Goal: Task Accomplishment & Management: Complete application form

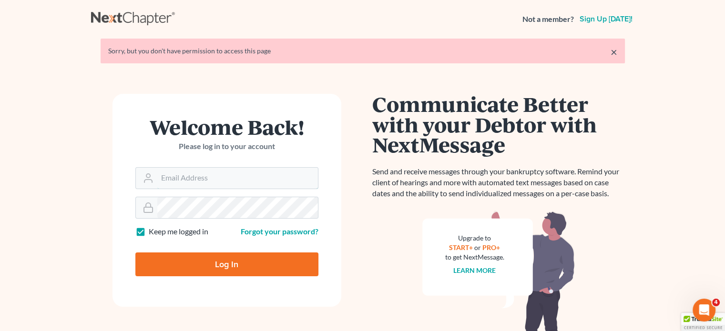
type input "[EMAIL_ADDRESS][DOMAIN_NAME]"
click at [199, 263] on input "Log In" at bounding box center [226, 265] width 183 height 24
type input "Thinking..."
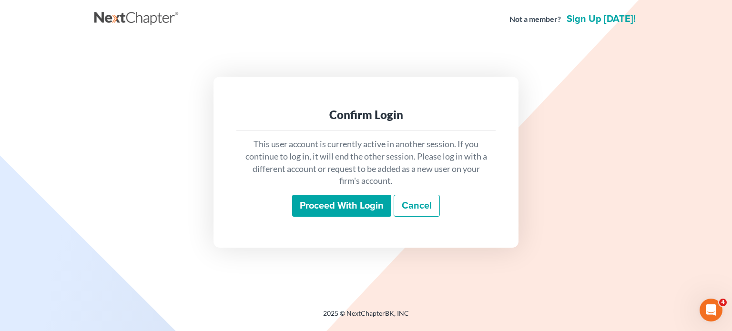
click at [375, 202] on input "Proceed with login" at bounding box center [341, 206] width 99 height 22
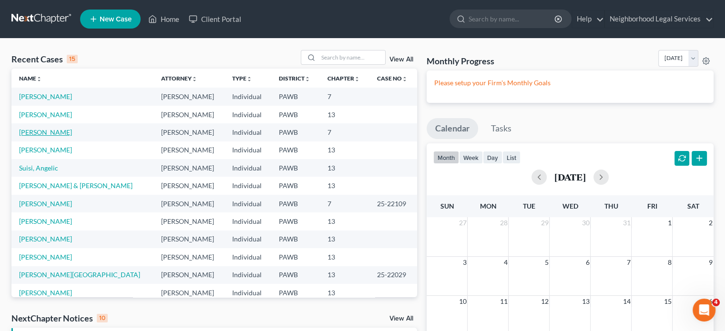
click at [59, 132] on link "[PERSON_NAME]" at bounding box center [45, 132] width 53 height 8
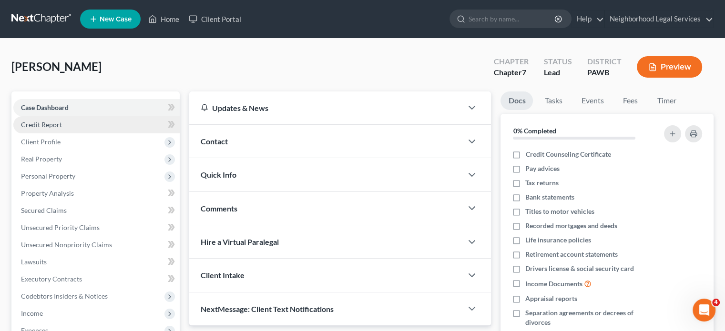
click at [46, 121] on span "Credit Report" at bounding box center [41, 125] width 41 height 8
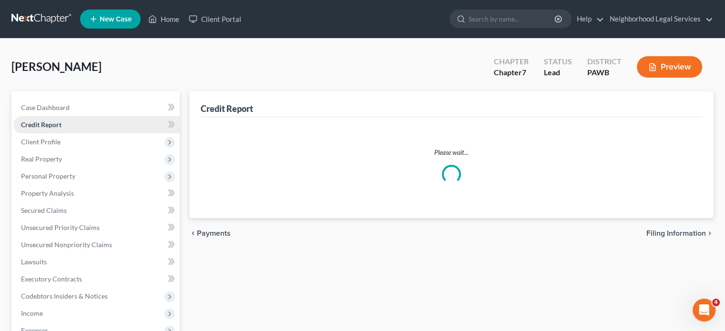
scroll to position [48, 0]
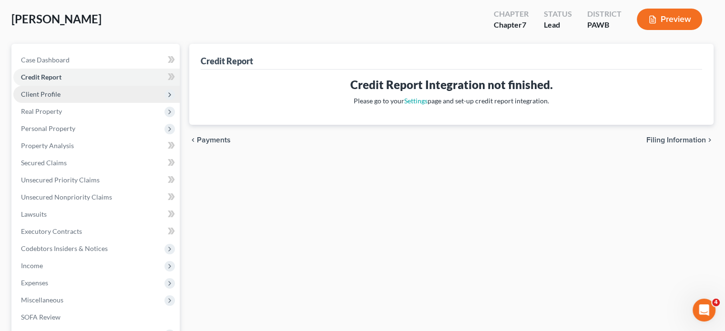
click at [54, 95] on span "Client Profile" at bounding box center [41, 94] width 40 height 8
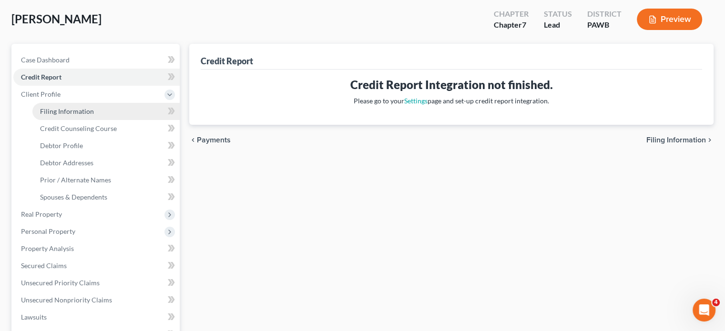
click at [67, 118] on link "Filing Information" at bounding box center [105, 111] width 147 height 17
select select "1"
select select "0"
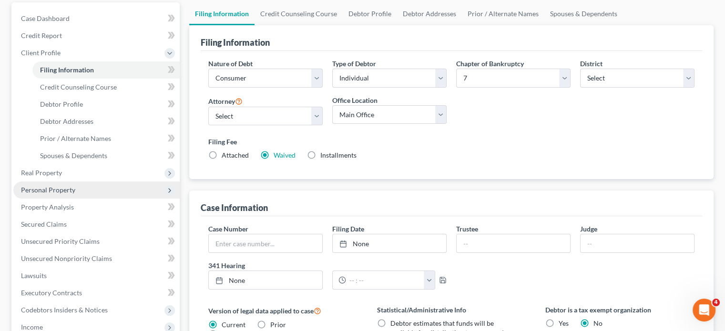
scroll to position [95, 0]
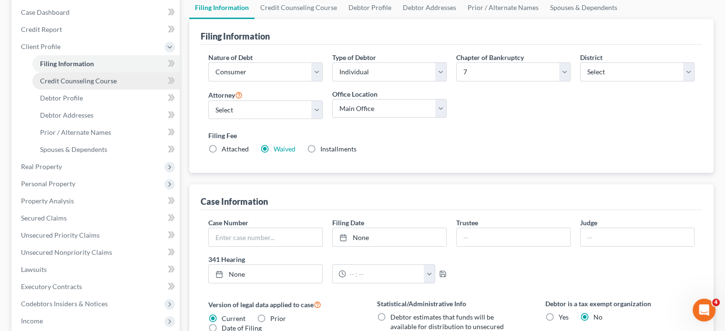
click at [63, 80] on span "Credit Counseling Course" at bounding box center [78, 81] width 77 height 8
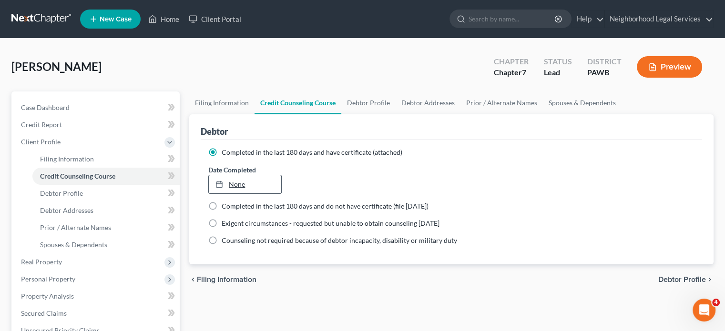
click at [245, 184] on link "None" at bounding box center [245, 184] width 72 height 18
type input "[DATE]"
click at [276, 295] on div "Filing Information Credit Counseling Course Debtor Profile Debtor Addresses Pri…" at bounding box center [451, 333] width 534 height 482
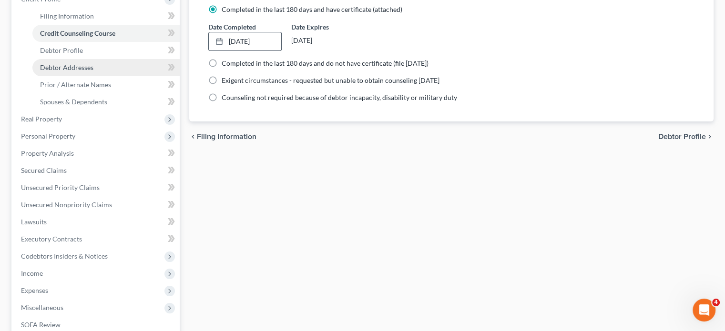
click at [56, 75] on link "Debtor Addresses" at bounding box center [105, 67] width 147 height 17
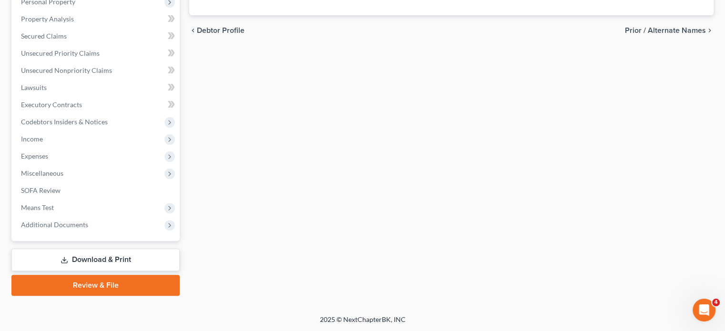
click at [105, 255] on link "Download & Print" at bounding box center [95, 260] width 168 height 22
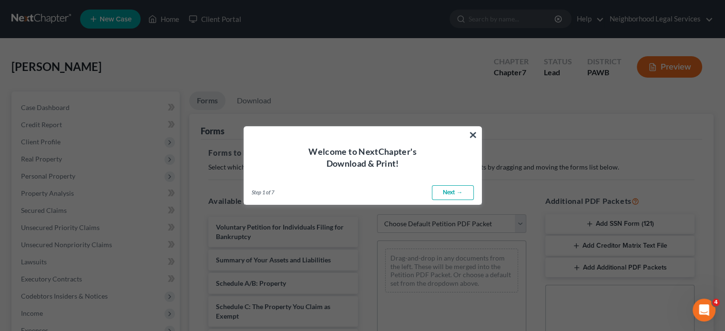
click at [471, 195] on link "Next →" at bounding box center [453, 192] width 42 height 15
select select "0"
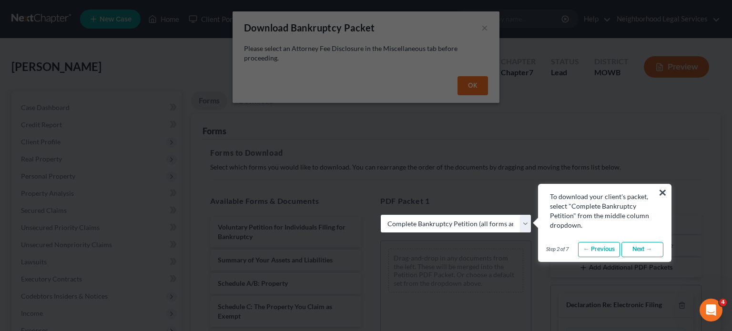
click at [667, 194] on div "To download your client's packet, select "Complete Bankruptcy Petition" from th…" at bounding box center [605, 207] width 133 height 46
click at [665, 194] on button "×" at bounding box center [662, 192] width 9 height 15
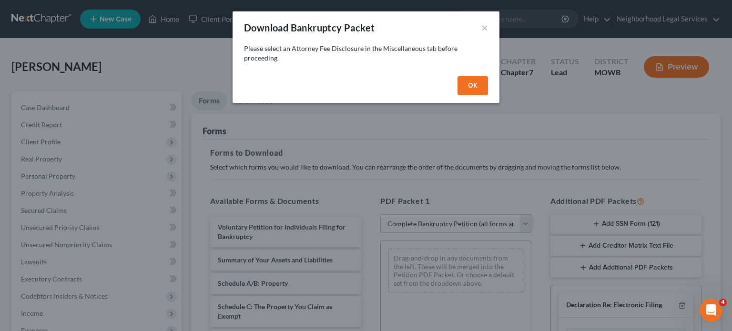
click at [480, 80] on button "OK" at bounding box center [473, 85] width 31 height 19
select select
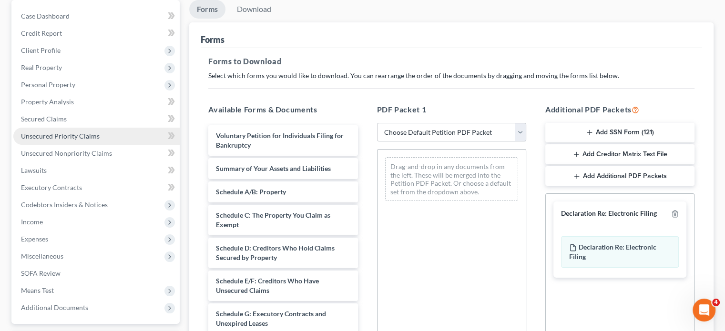
scroll to position [143, 0]
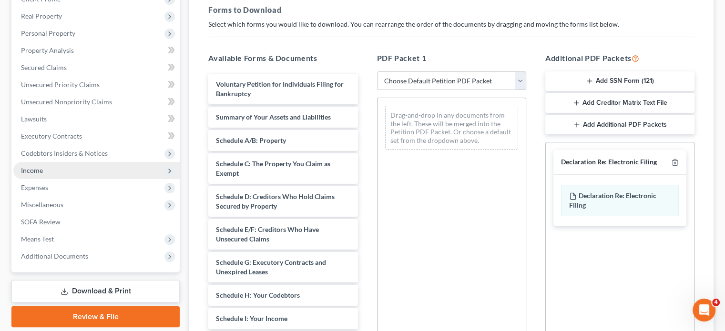
click at [63, 169] on span "Income" at bounding box center [96, 170] width 166 height 17
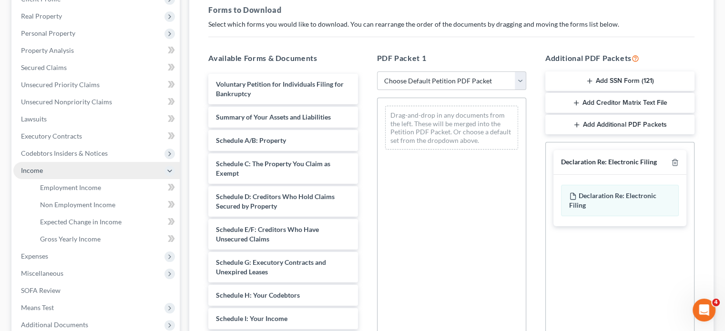
click at [87, 172] on span "Income" at bounding box center [96, 170] width 166 height 17
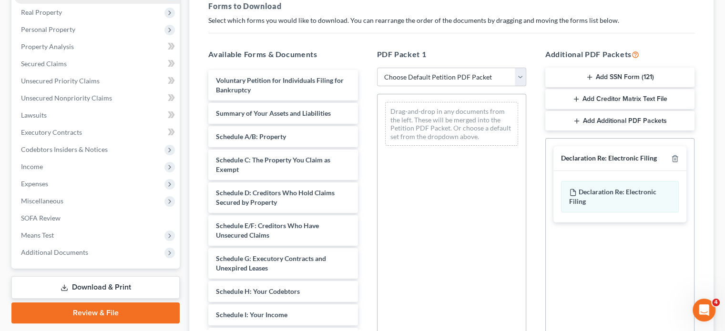
scroll to position [18, 0]
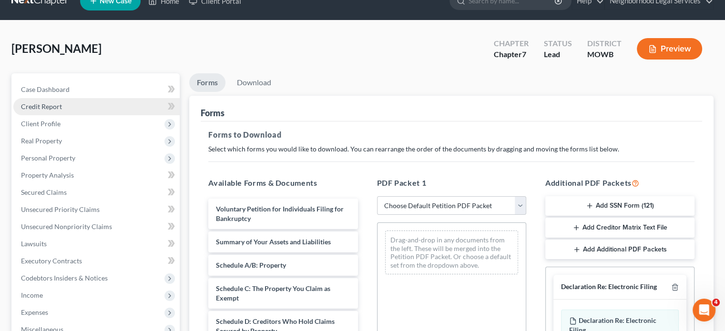
click at [57, 113] on link "Credit Report" at bounding box center [96, 106] width 166 height 17
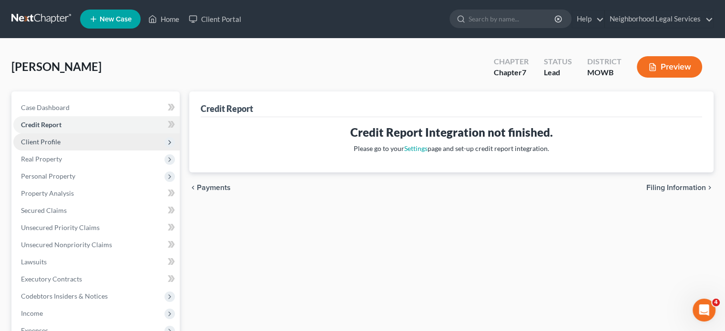
click at [65, 138] on span "Client Profile" at bounding box center [96, 141] width 166 height 17
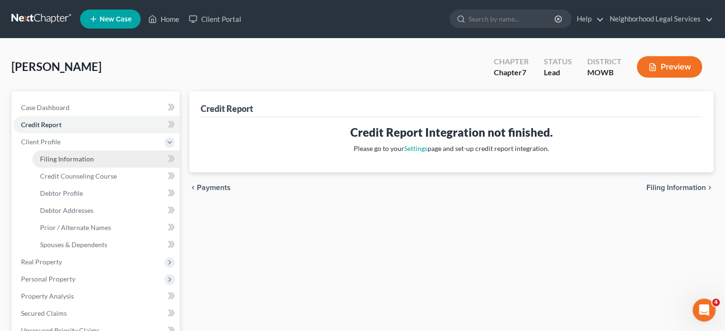
click at [65, 160] on span "Filing Information" at bounding box center [67, 159] width 54 height 8
select select "1"
select select "0"
select select "69"
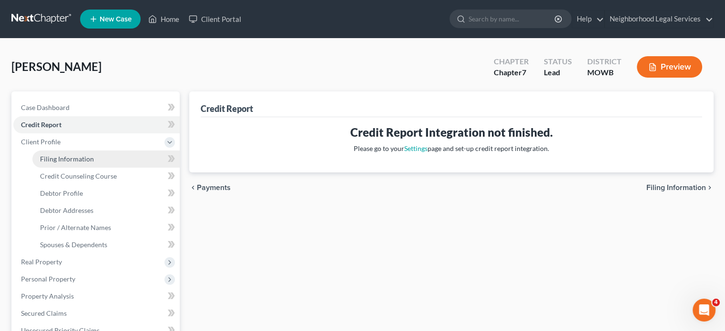
select select "6"
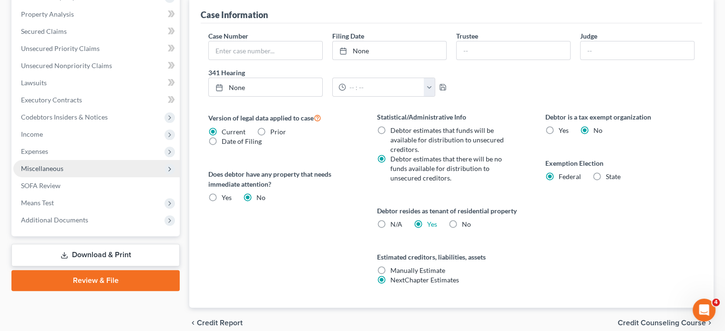
scroll to position [286, 0]
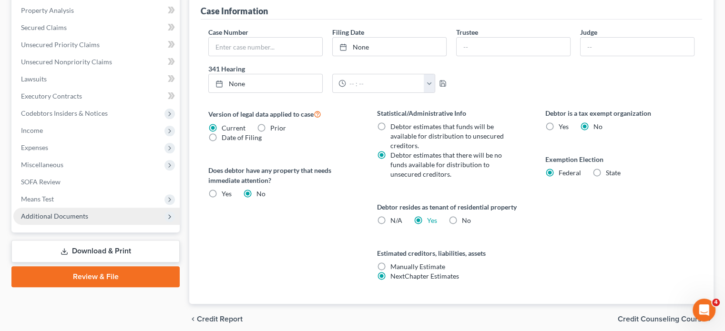
click at [73, 212] on span "Additional Documents" at bounding box center [54, 216] width 67 height 8
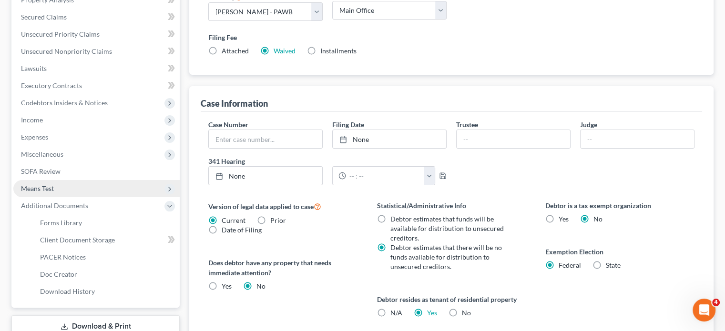
scroll to position [183, 0]
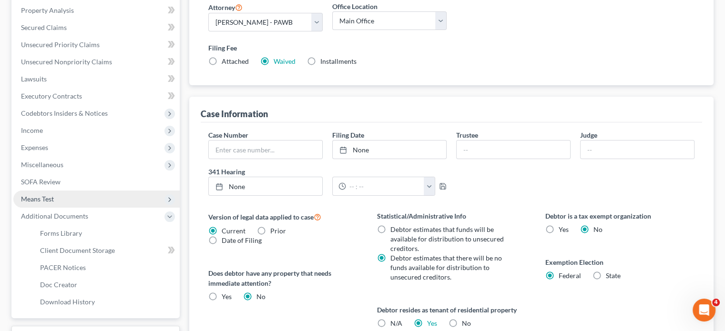
click at [57, 196] on span "Means Test" at bounding box center [96, 199] width 166 height 17
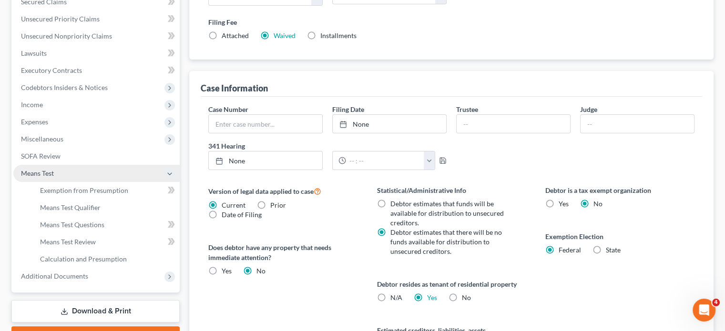
scroll to position [231, 0]
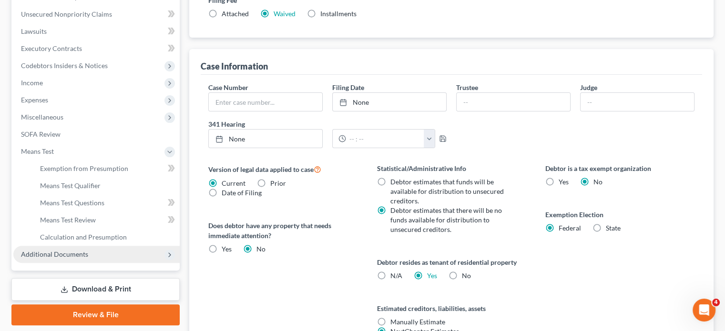
click at [76, 251] on span "Additional Documents" at bounding box center [54, 254] width 67 height 8
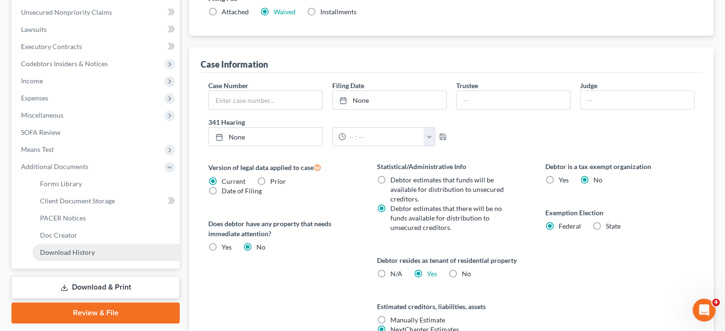
scroll to position [276, 0]
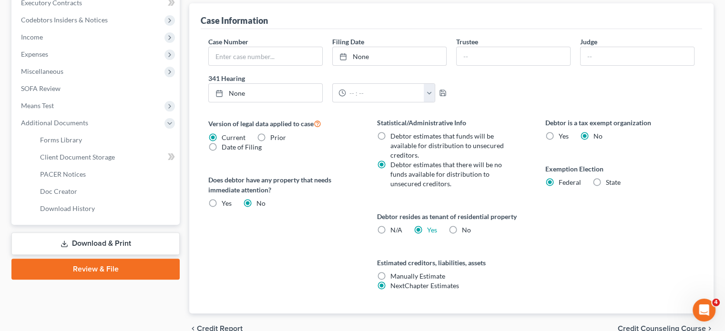
click at [111, 241] on link "Download & Print" at bounding box center [95, 244] width 168 height 22
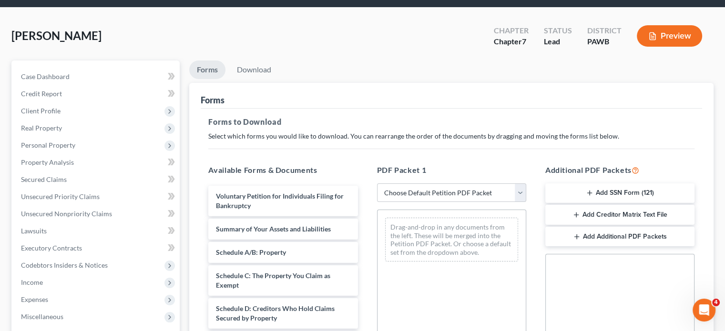
scroll to position [48, 0]
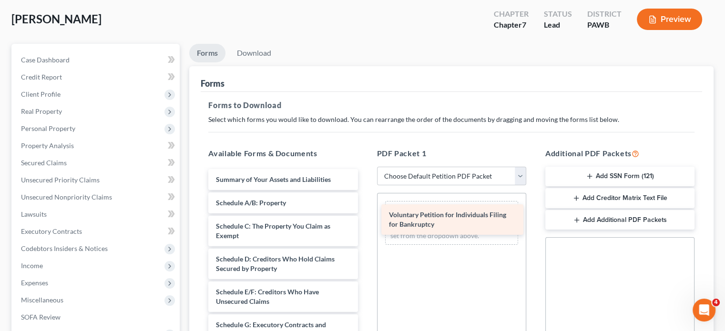
drag, startPoint x: 262, startPoint y: 184, endPoint x: 437, endPoint y: 220, distance: 178.6
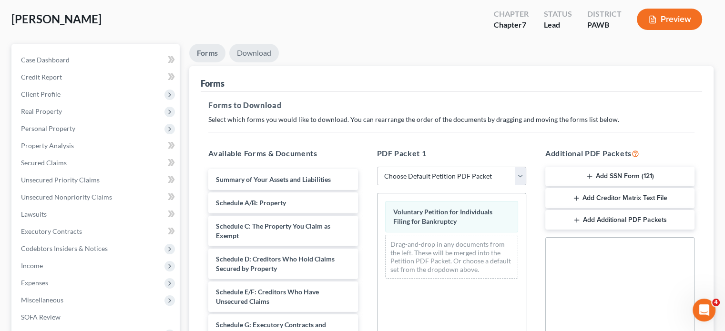
click at [246, 53] on link "Download" at bounding box center [254, 53] width 50 height 19
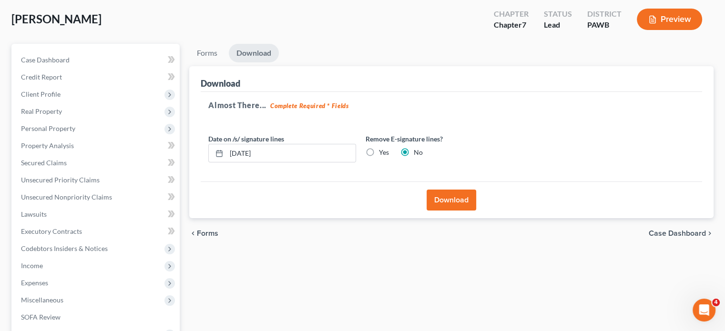
click at [463, 196] on button "Download" at bounding box center [452, 200] width 50 height 21
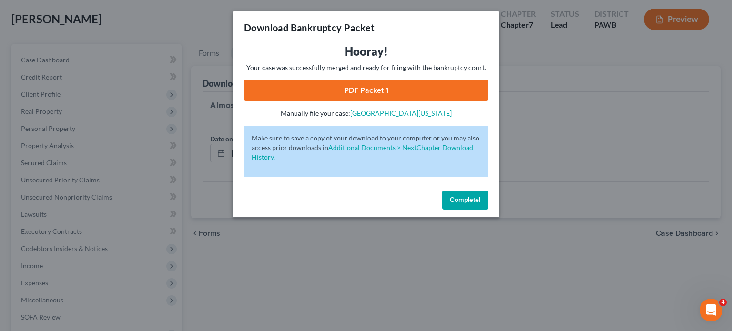
click at [301, 89] on link "PDF Packet 1" at bounding box center [366, 90] width 244 height 21
click at [463, 202] on span "Complete!" at bounding box center [465, 200] width 31 height 8
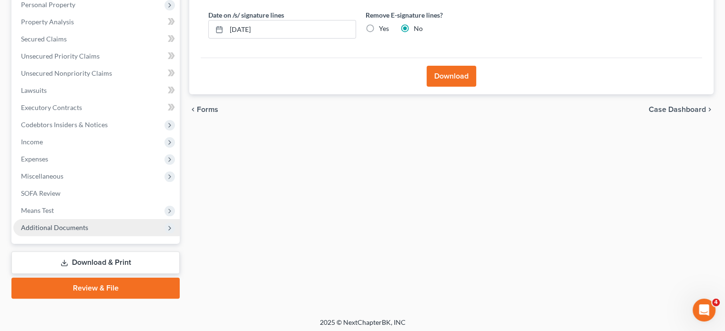
scroll to position [174, 0]
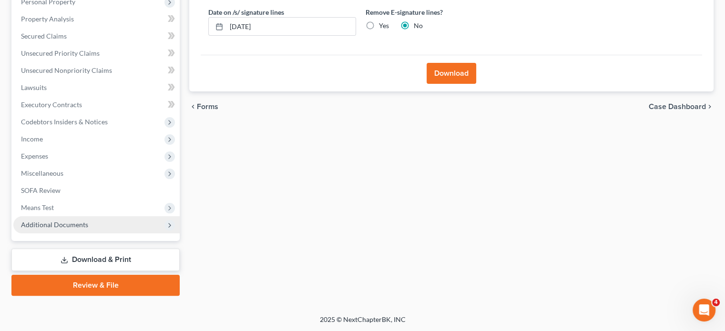
click at [88, 225] on span "Additional Documents" at bounding box center [96, 224] width 166 height 17
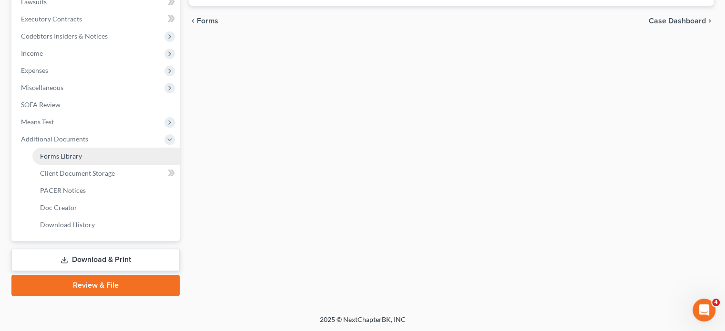
click at [77, 158] on span "Forms Library" at bounding box center [61, 156] width 42 height 8
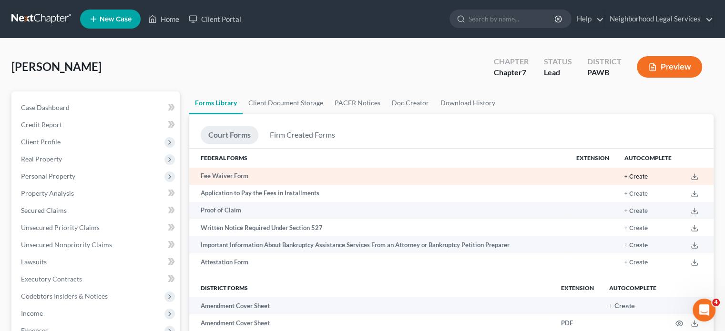
click at [639, 176] on button "+ Create" at bounding box center [635, 177] width 23 height 6
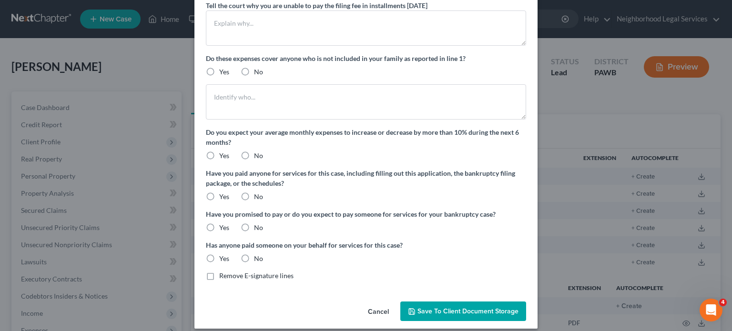
scroll to position [152, 0]
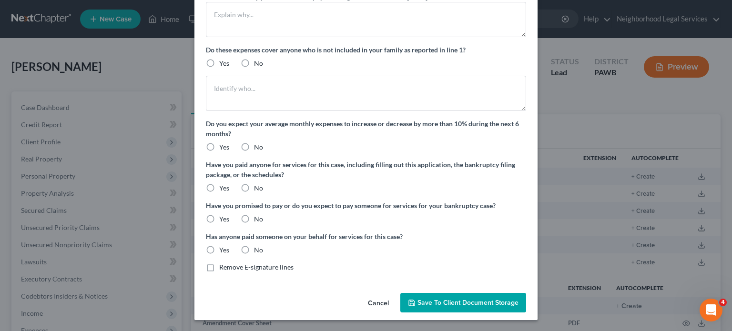
click at [265, 148] on div "Do you expect your average monthly expenses to increase or decrease by more tha…" at bounding box center [366, 135] width 320 height 33
click at [261, 148] on div "Do you expect your average monthly expenses to increase or decrease by more tha…" at bounding box center [366, 135] width 320 height 33
click at [256, 147] on span "No" at bounding box center [258, 147] width 9 height 8
click at [258, 147] on input "No" at bounding box center [261, 146] width 6 height 6
radio input "true"
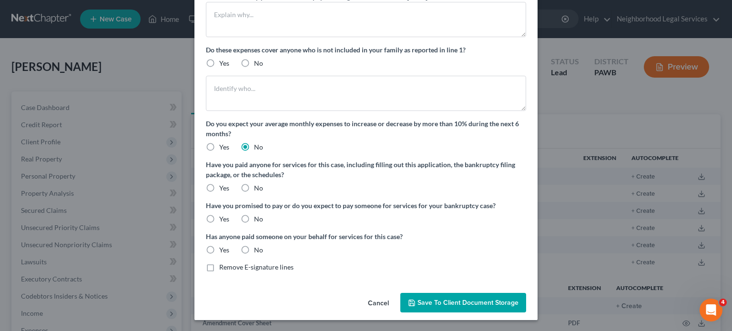
click at [254, 55] on div "Do these expenses cover anyone who is not included in your family as reported i…" at bounding box center [366, 56] width 320 height 23
click at [255, 62] on span "No" at bounding box center [258, 63] width 9 height 8
click at [258, 62] on input "No" at bounding box center [261, 62] width 6 height 6
radio input "true"
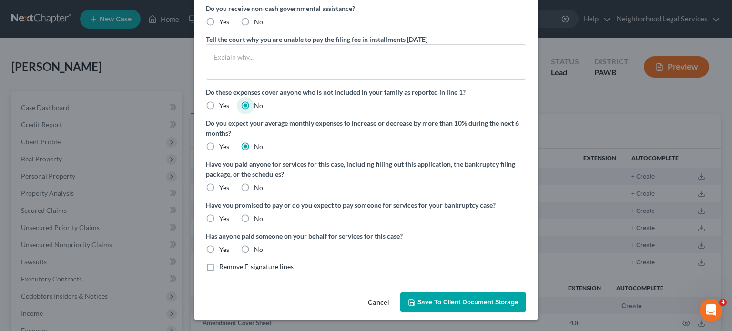
scroll to position [109, 0]
click at [266, 187] on div "Have you paid anyone for services for this case, including filling out this app…" at bounding box center [366, 176] width 320 height 33
click at [255, 190] on span "No" at bounding box center [258, 188] width 9 height 8
click at [258, 190] on input "No" at bounding box center [261, 187] width 6 height 6
radio input "true"
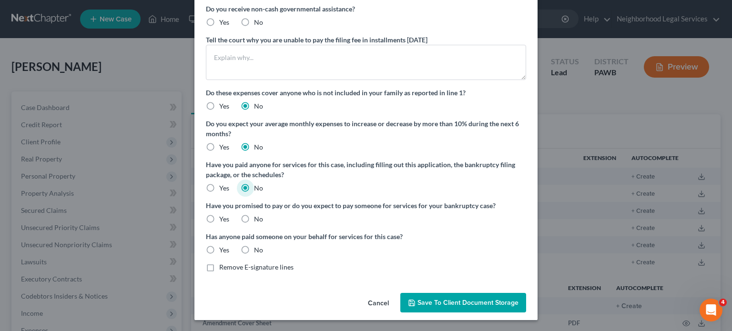
click at [255, 217] on span "No" at bounding box center [258, 219] width 9 height 8
click at [258, 217] on input "No" at bounding box center [261, 217] width 6 height 6
radio input "true"
click at [254, 252] on label "No" at bounding box center [258, 250] width 9 height 10
click at [258, 252] on input "No" at bounding box center [261, 248] width 6 height 6
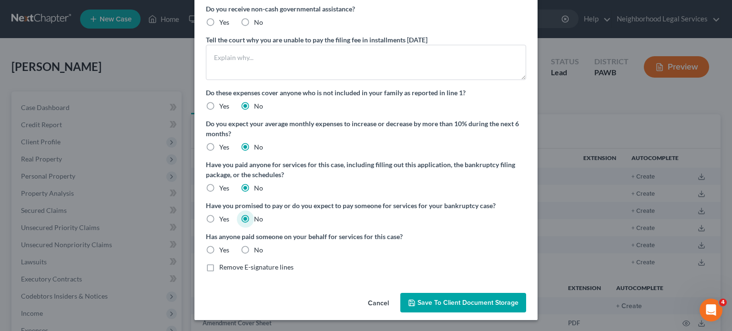
radio input "true"
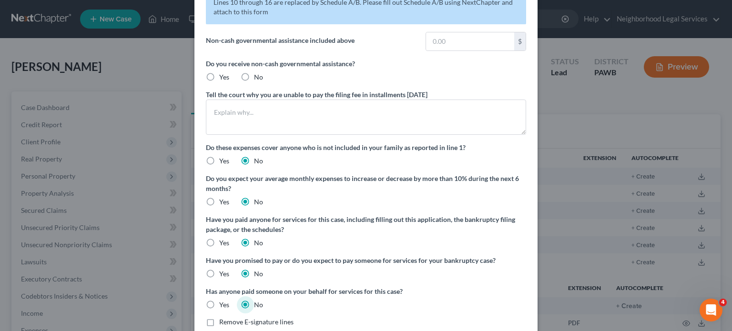
scroll to position [0, 0]
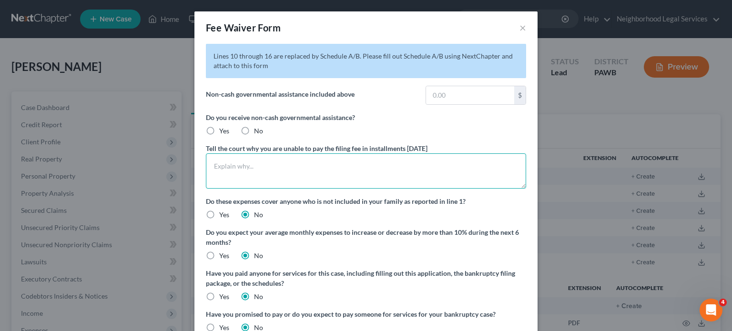
click at [270, 183] on textarea at bounding box center [366, 170] width 320 height 35
type textarea "i"
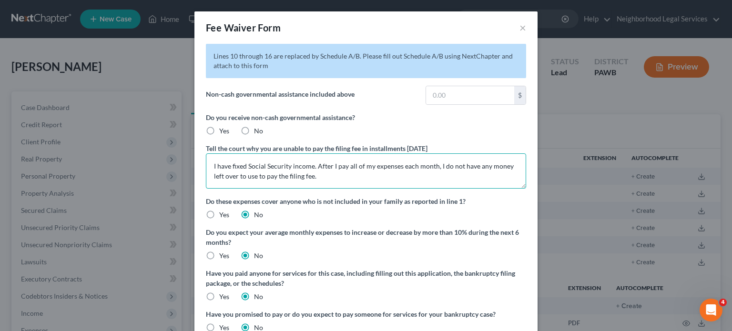
type textarea "I have fixed Social Security income. After I pay all of my expenses each month,…"
click at [219, 131] on span "Yes" at bounding box center [224, 131] width 10 height 8
click at [223, 131] on input "Yes" at bounding box center [226, 129] width 6 height 6
radio input "true"
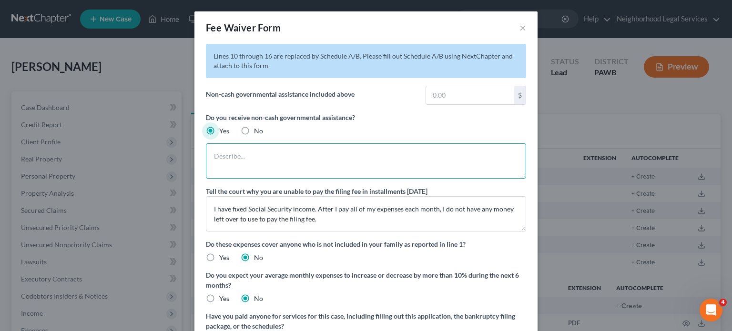
click at [243, 146] on textarea at bounding box center [366, 160] width 320 height 35
type textarea "f"
click at [370, 111] on div "Lines 10 through 16 are replaced by Schedule A/B. Please fill out Schedule A/B …" at bounding box center [366, 234] width 320 height 380
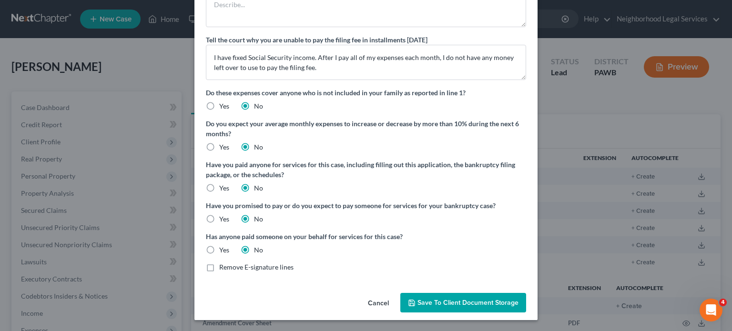
click at [467, 296] on button "Save to Client Document Storage" at bounding box center [463, 303] width 126 height 20
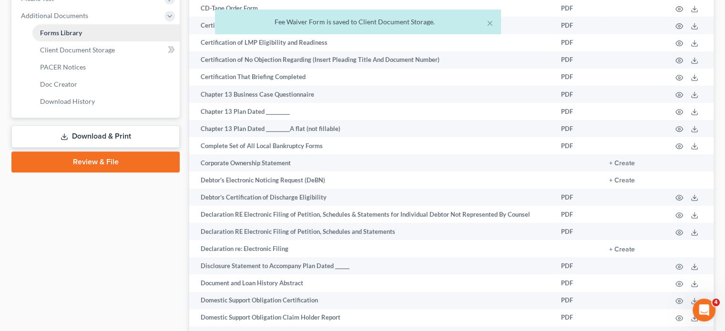
scroll to position [477, 0]
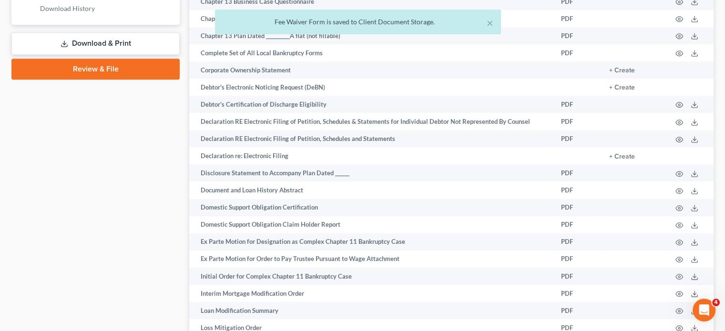
click at [128, 41] on link "Download & Print" at bounding box center [95, 43] width 168 height 22
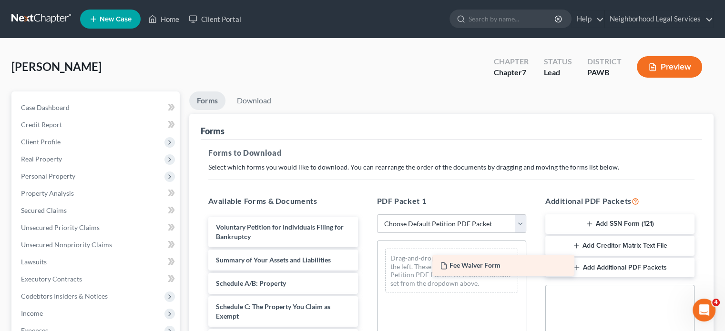
drag, startPoint x: 257, startPoint y: 218, endPoint x: 478, endPoint y: 256, distance: 224.3
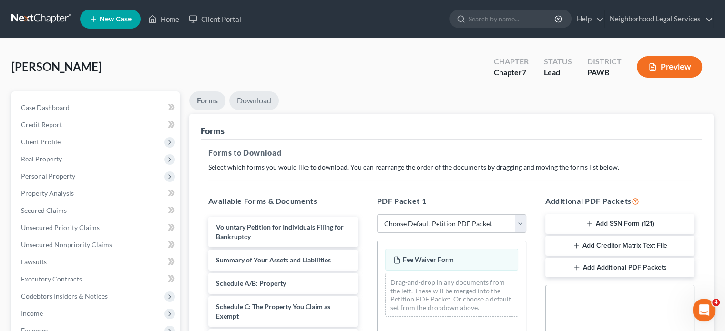
click at [258, 101] on link "Download" at bounding box center [254, 101] width 50 height 19
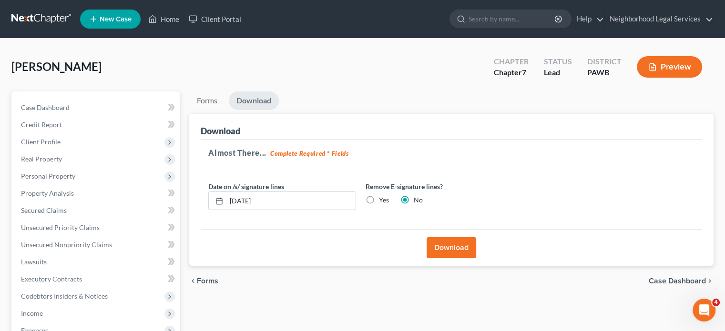
click at [450, 246] on button "Download" at bounding box center [452, 247] width 50 height 21
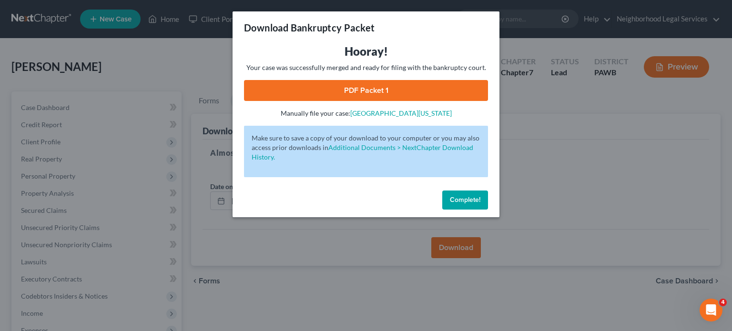
click at [378, 100] on link "PDF Packet 1" at bounding box center [366, 90] width 244 height 21
